Goal: Transaction & Acquisition: Purchase product/service

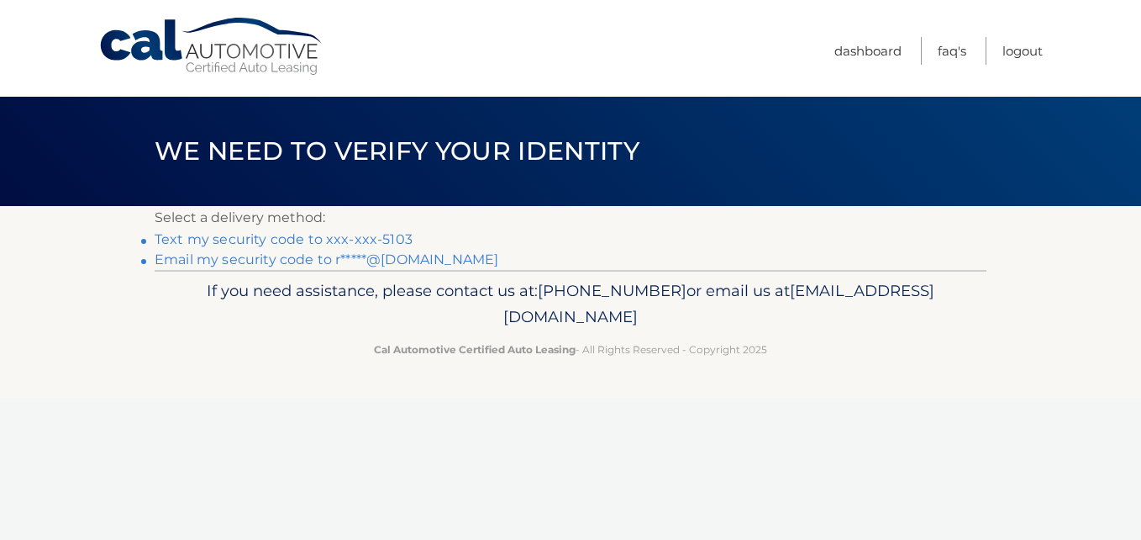
click at [237, 239] on link "Text my security code to xxx-xxx-5103" at bounding box center [284, 239] width 258 height 16
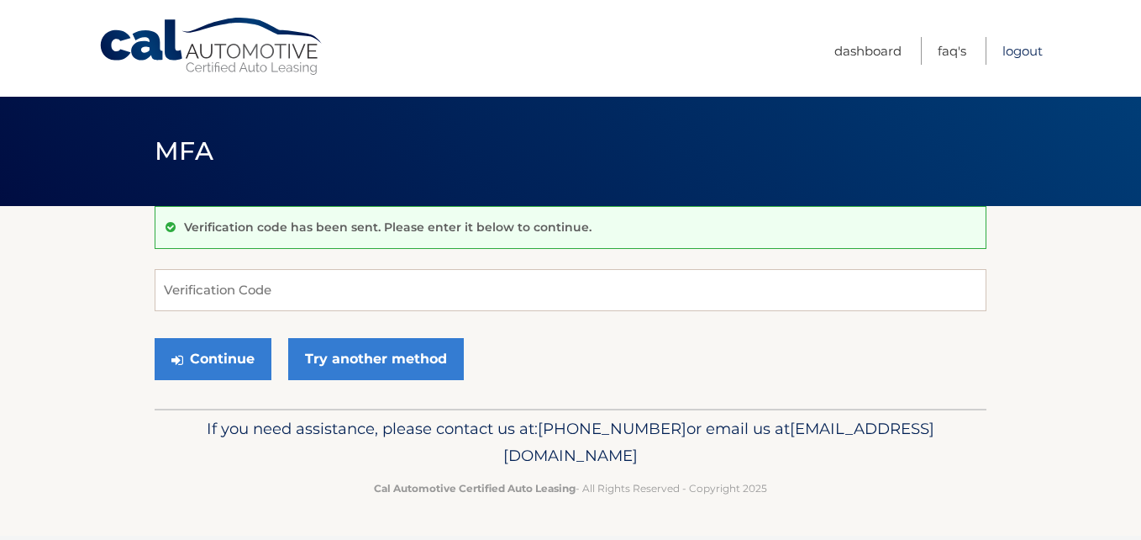
click at [1024, 54] on link "Logout" at bounding box center [1023, 51] width 40 height 28
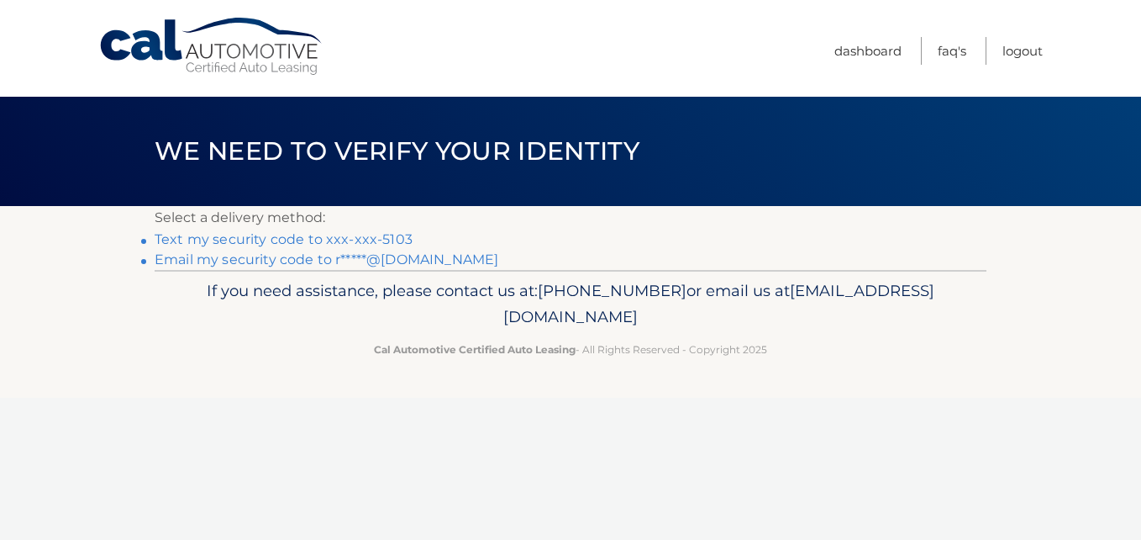
drag, startPoint x: 250, startPoint y: 236, endPoint x: 260, endPoint y: 242, distance: 11.0
click at [250, 236] on link "Text my security code to xxx-xxx-5103" at bounding box center [284, 239] width 258 height 16
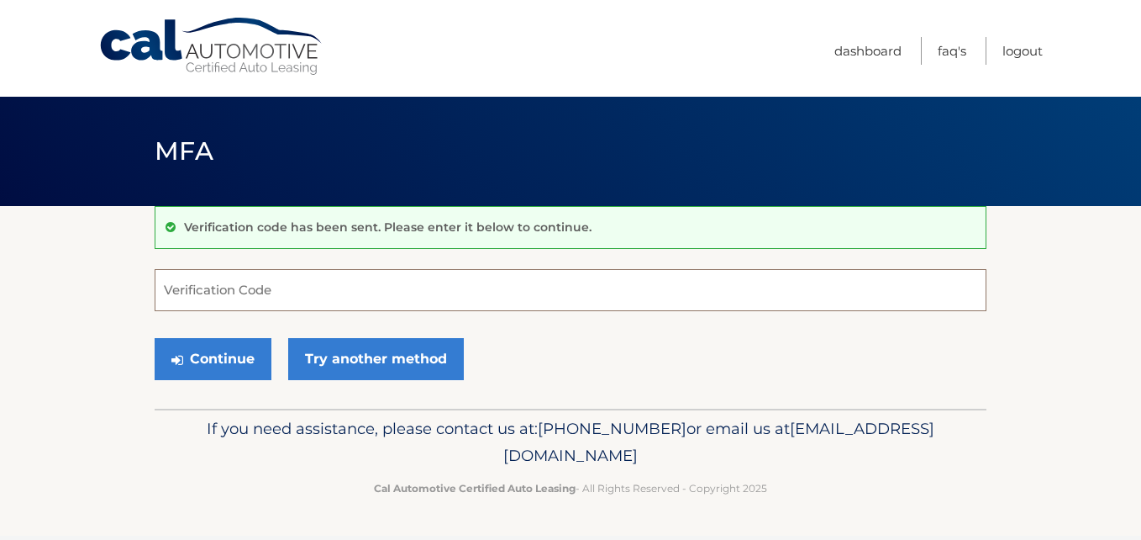
click at [352, 292] on input "Verification Code" at bounding box center [571, 290] width 832 height 42
type input "240711"
click at [155, 338] on button "Continue" at bounding box center [213, 359] width 117 height 42
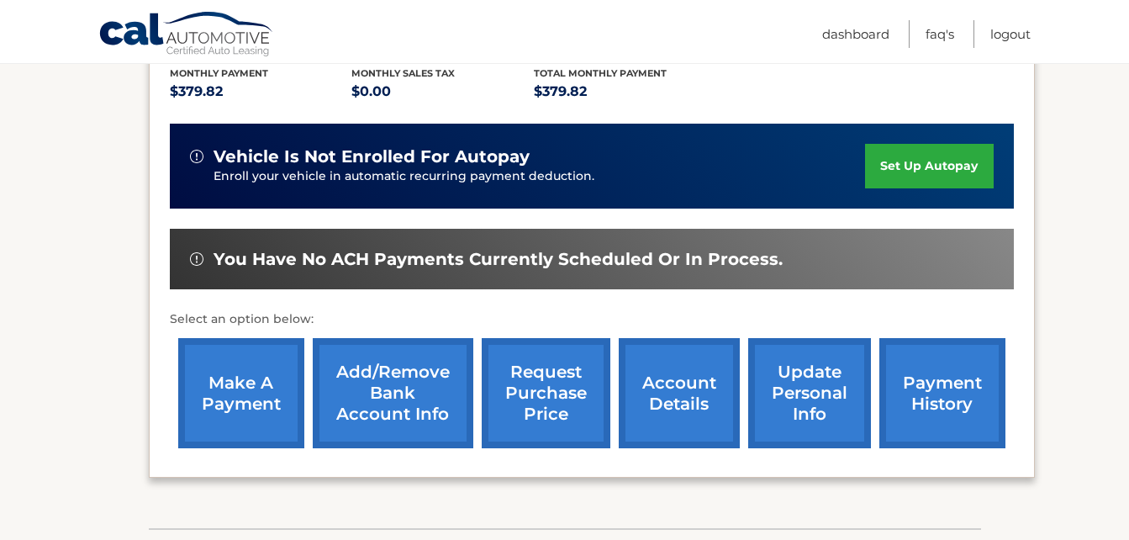
scroll to position [420, 0]
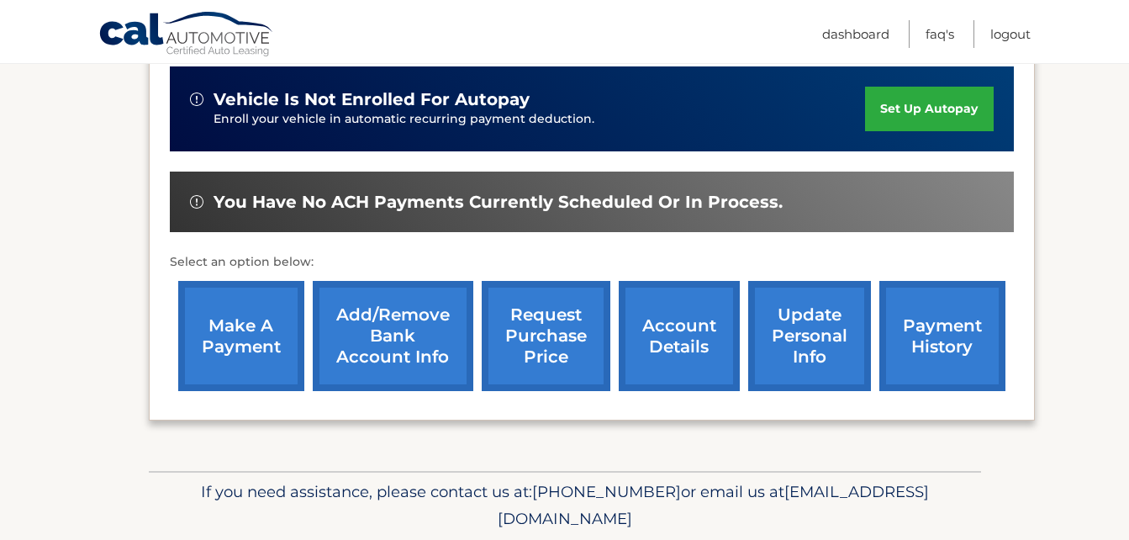
click at [215, 332] on link "make a payment" at bounding box center [241, 336] width 126 height 110
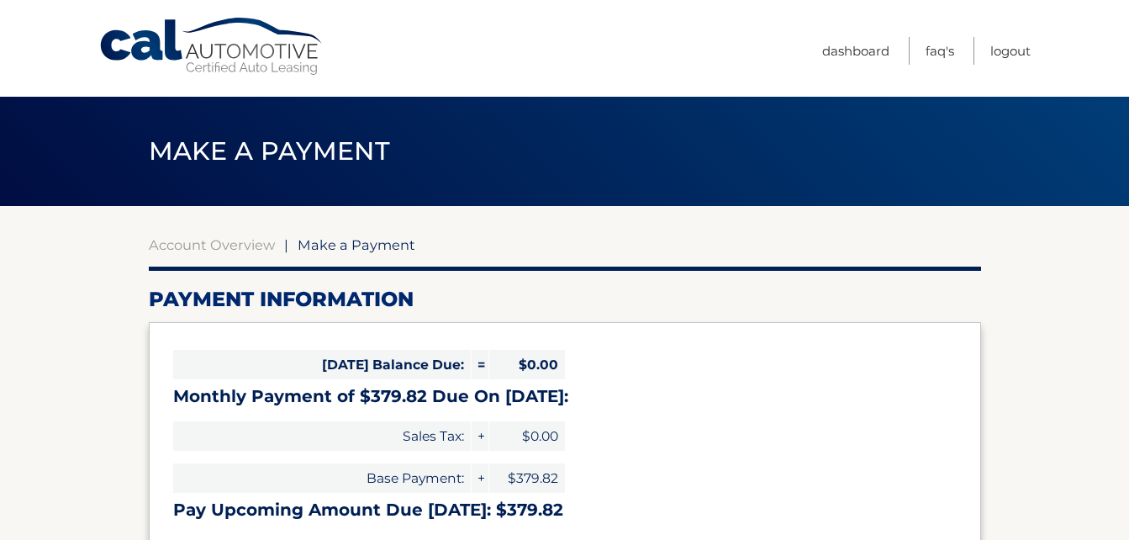
select select "ZmZiOTk5ZDUtYjFhMS00ZDc2LWJjOWYtZDc1ZDg0ZDFlYWY0"
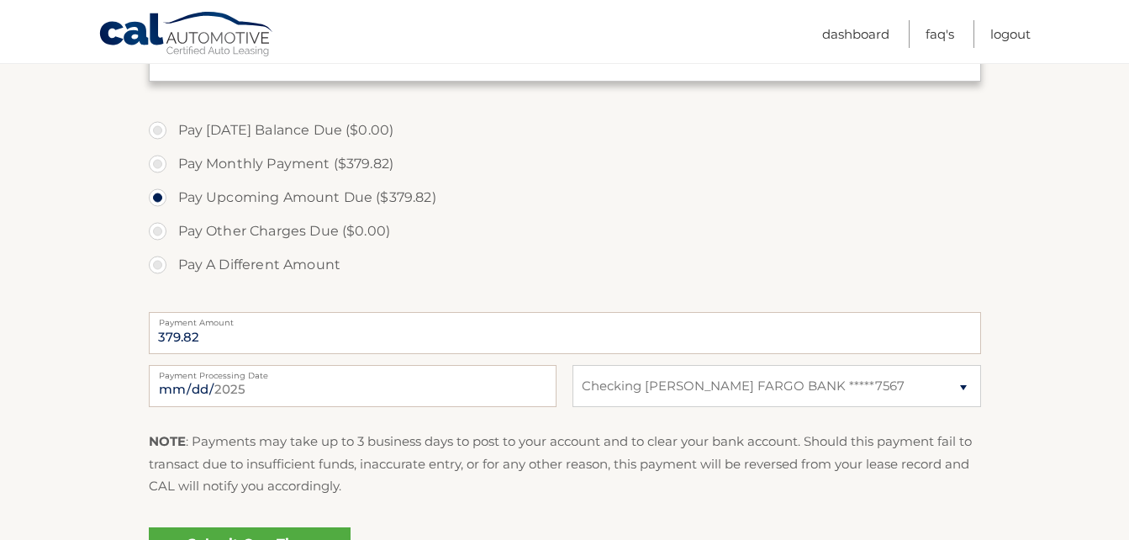
scroll to position [504, 0]
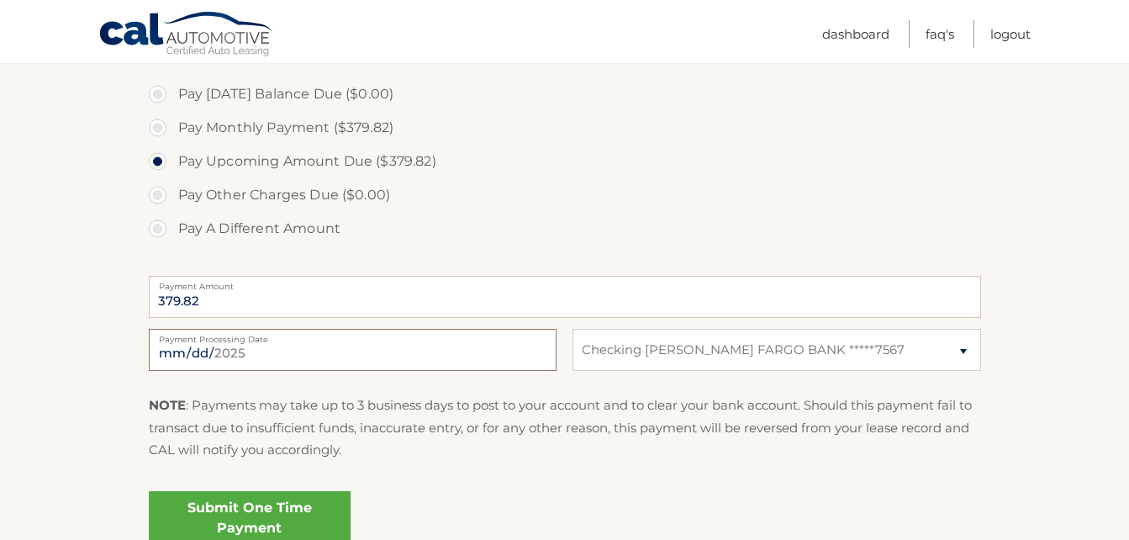
click at [307, 356] on input "[DATE]" at bounding box center [353, 350] width 408 height 42
type input "[DATE]"
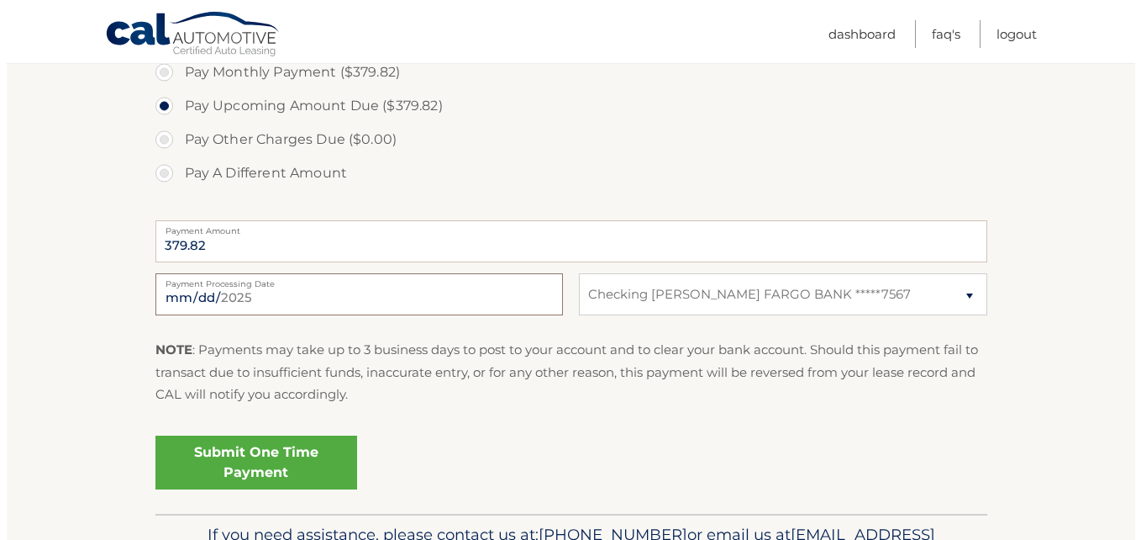
scroll to position [588, 0]
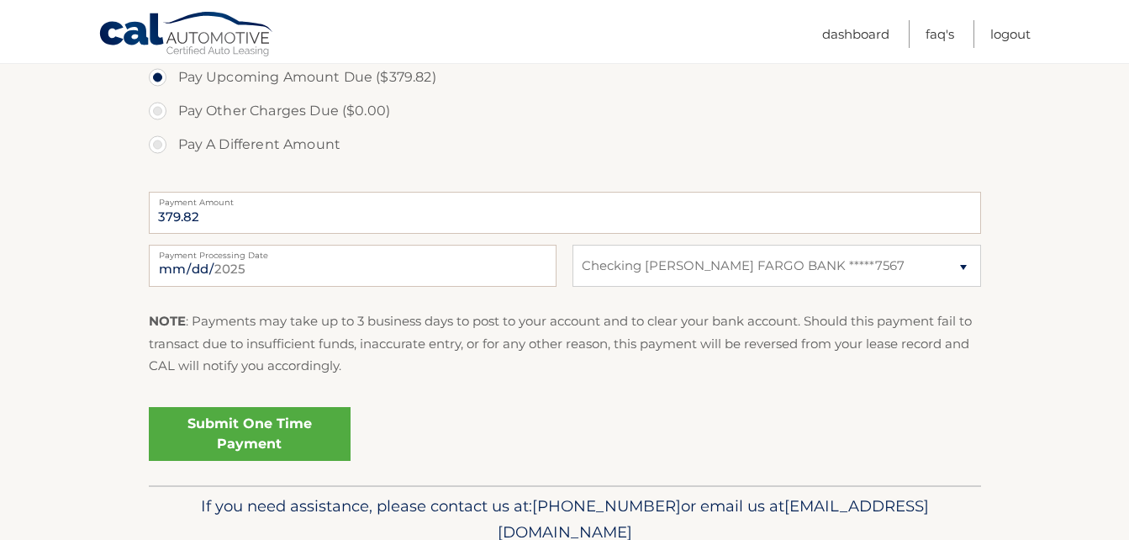
click at [271, 426] on link "Submit One Time Payment" at bounding box center [250, 434] width 202 height 54
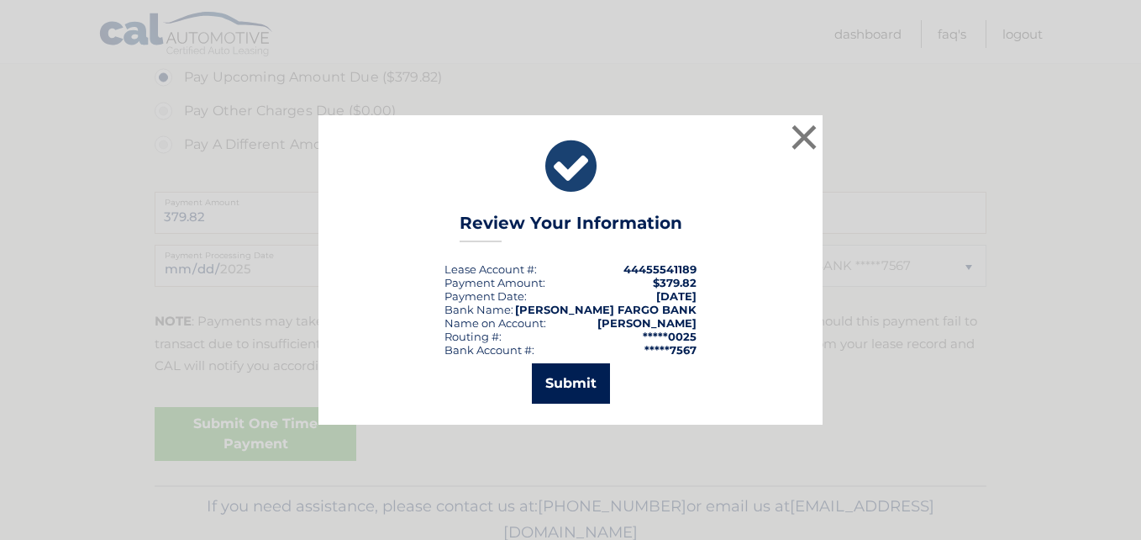
click at [570, 382] on button "Submit" at bounding box center [571, 383] width 78 height 40
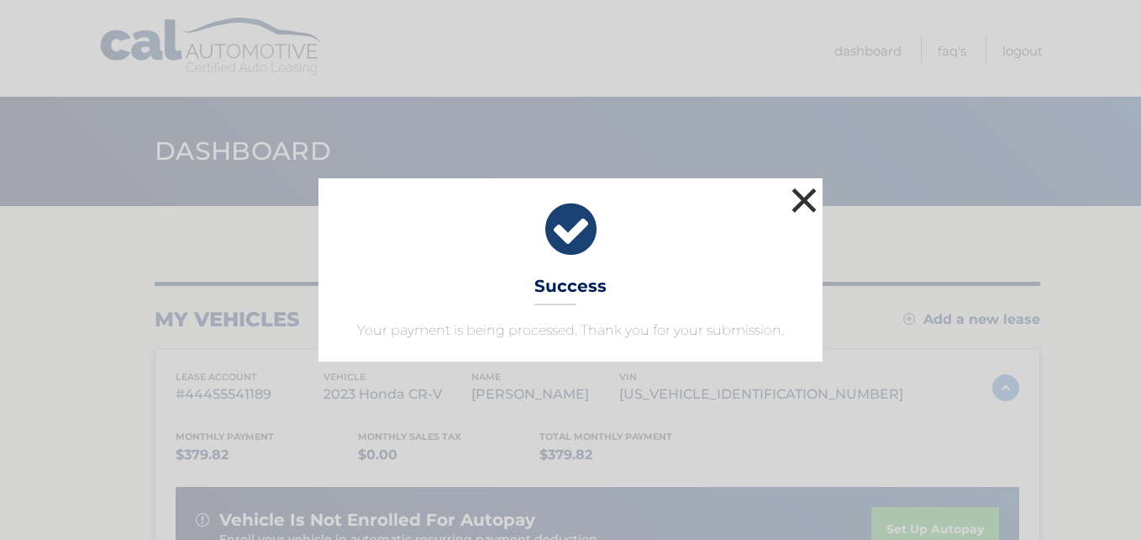
click at [795, 194] on button "×" at bounding box center [805, 200] width 34 height 34
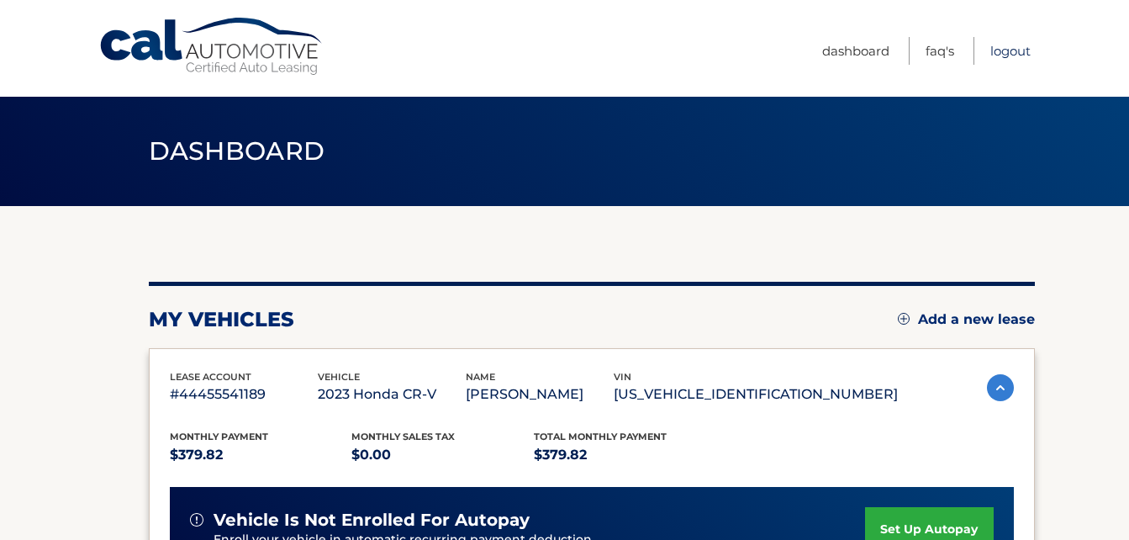
click at [1008, 45] on link "Logout" at bounding box center [1010, 51] width 40 height 28
